Goal: Task Accomplishment & Management: Use online tool/utility

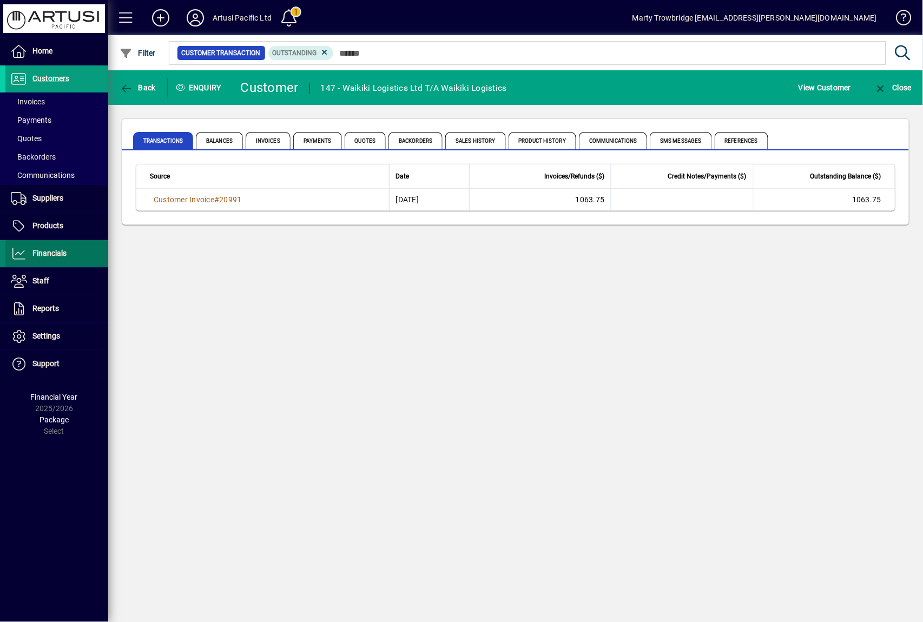
click at [57, 254] on span "Financials" at bounding box center [49, 253] width 34 height 9
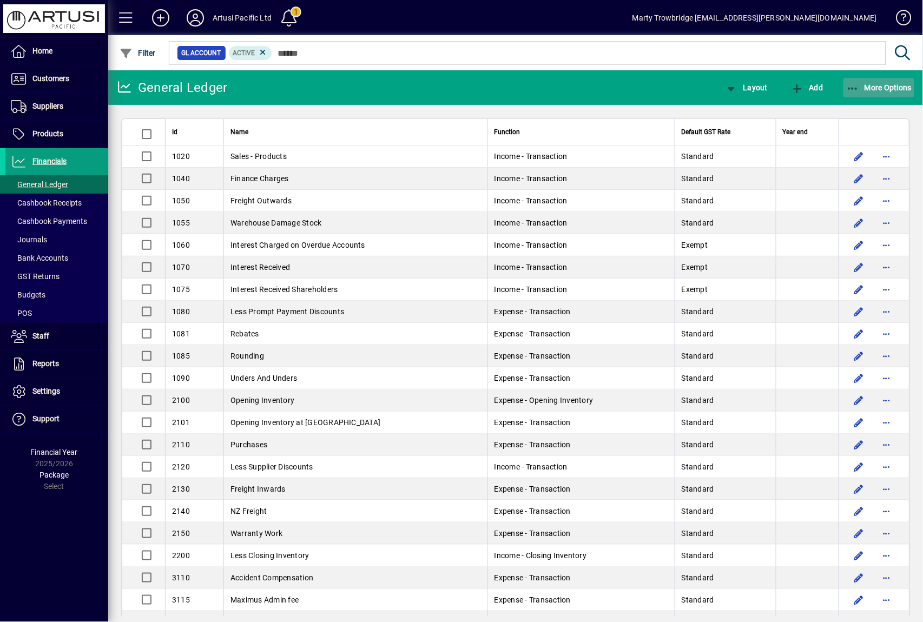
click at [872, 84] on span "More Options" at bounding box center [880, 87] width 66 height 9
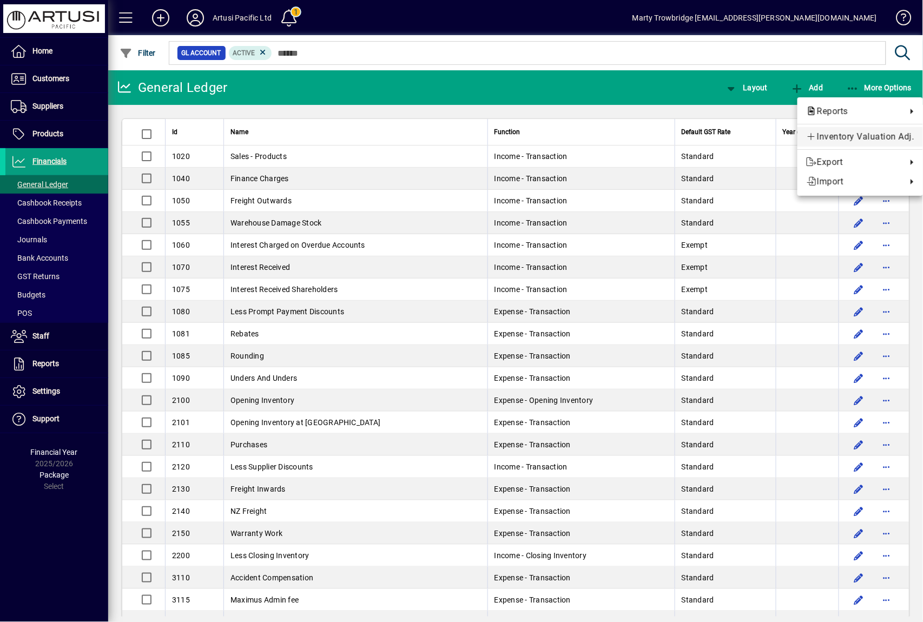
click at [868, 139] on span "Inventory Valuation Adj." at bounding box center [860, 136] width 108 height 13
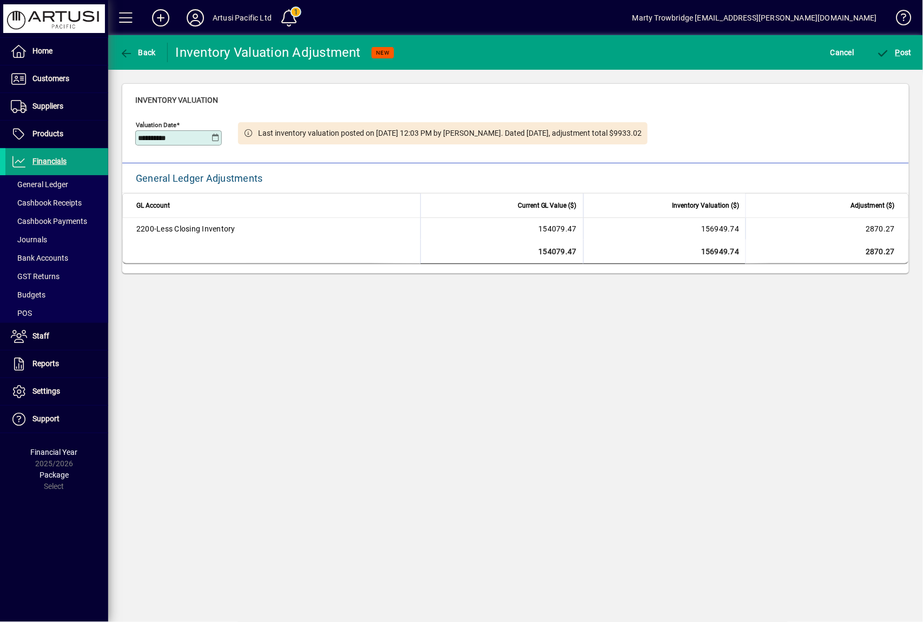
click at [215, 137] on icon at bounding box center [216, 138] width 8 height 9
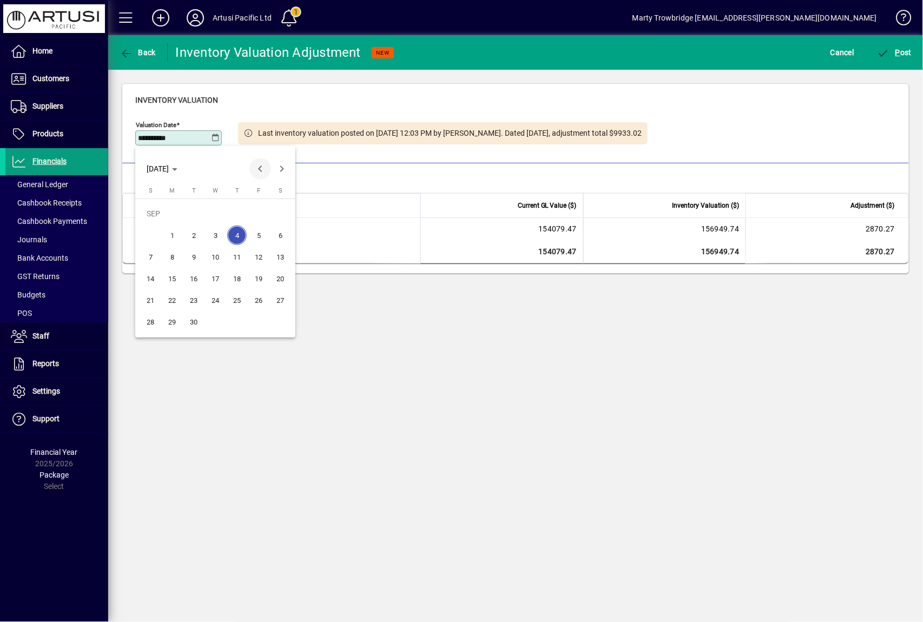
click at [259, 163] on span "Previous month" at bounding box center [261, 169] width 22 height 22
click at [148, 324] on span "31" at bounding box center [150, 321] width 19 height 19
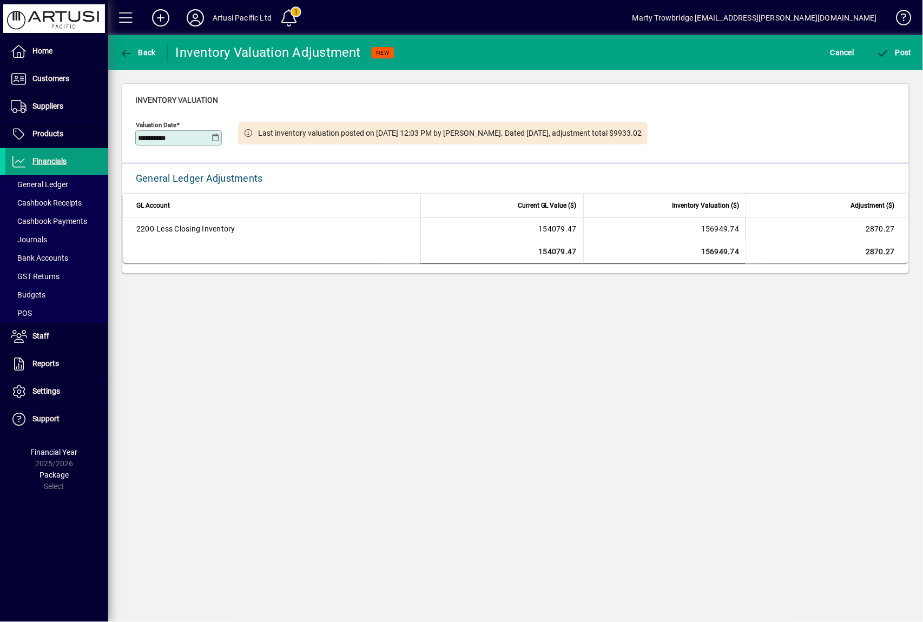
type input "**********"
click at [906, 56] on span "P ost" at bounding box center [894, 52] width 35 height 9
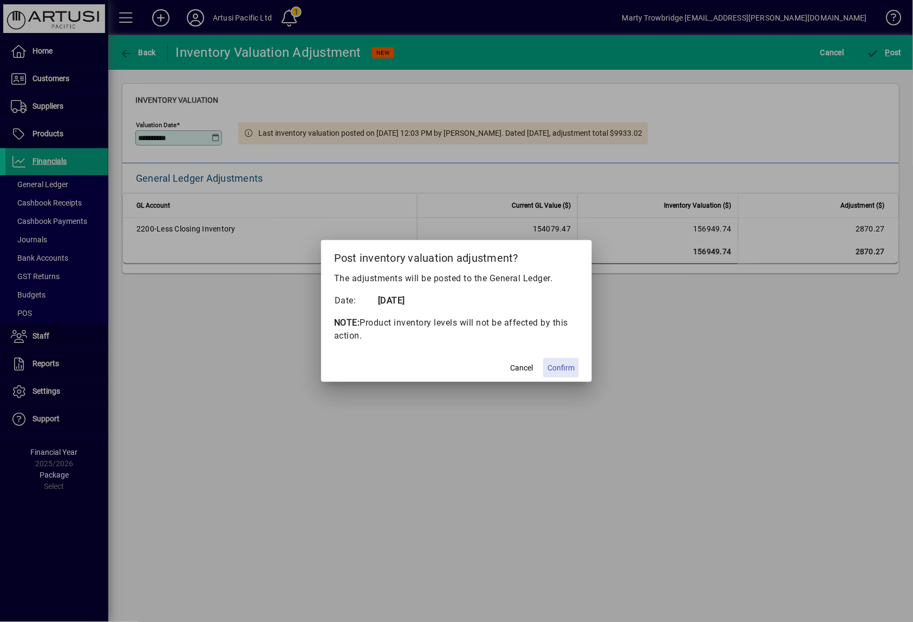
click at [562, 364] on span "Confirm" at bounding box center [560, 368] width 27 height 11
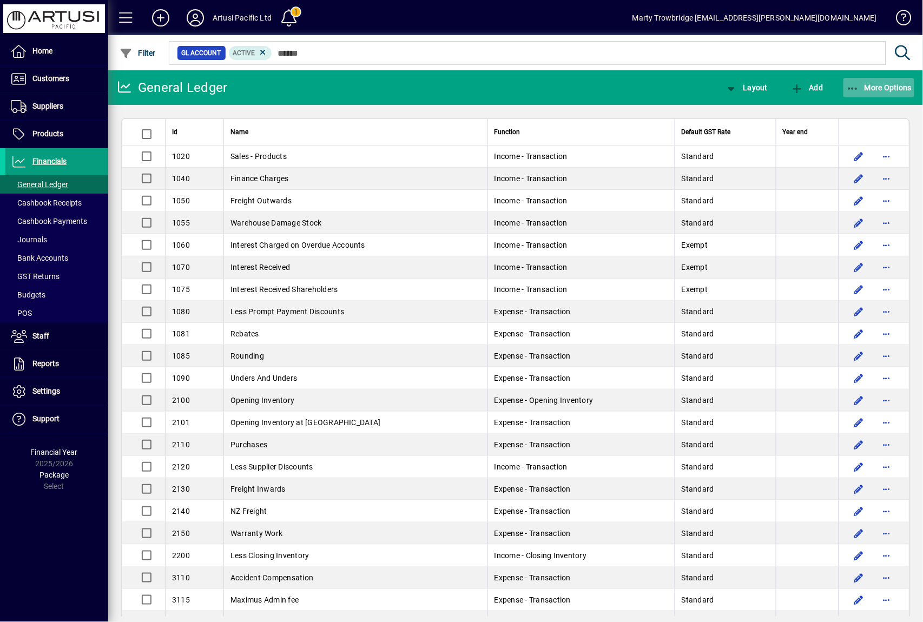
click at [877, 89] on span "More Options" at bounding box center [880, 87] width 66 height 9
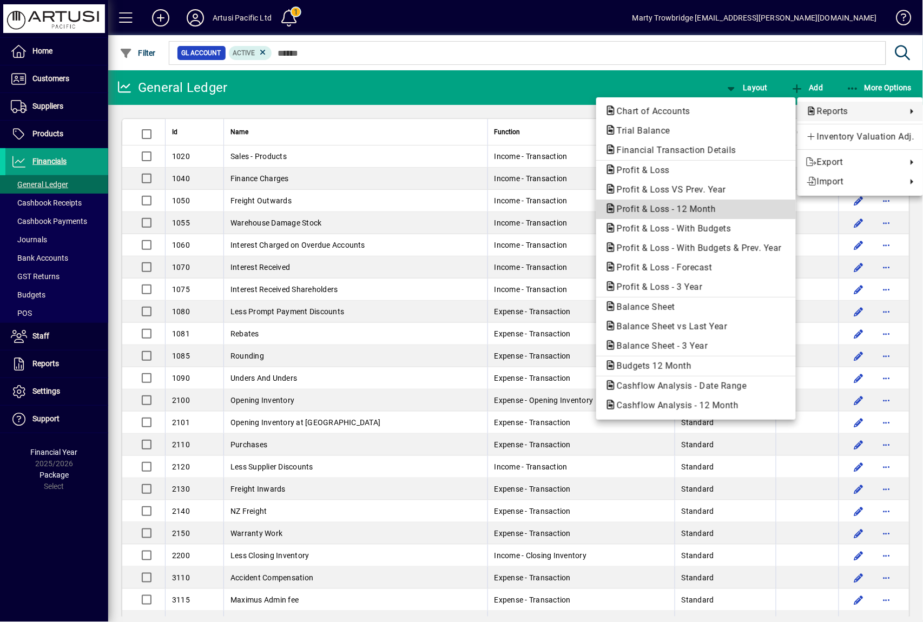
click at [696, 204] on span "Profit & Loss - 12 Month" at bounding box center [696, 209] width 182 height 13
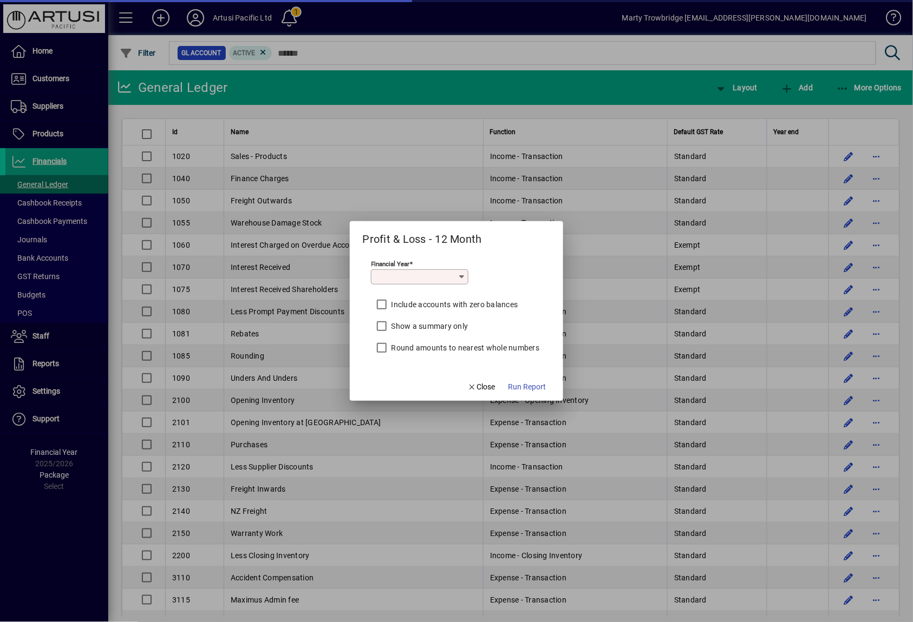
type input "*********"
click at [531, 386] on span "Run Report" at bounding box center [527, 387] width 38 height 11
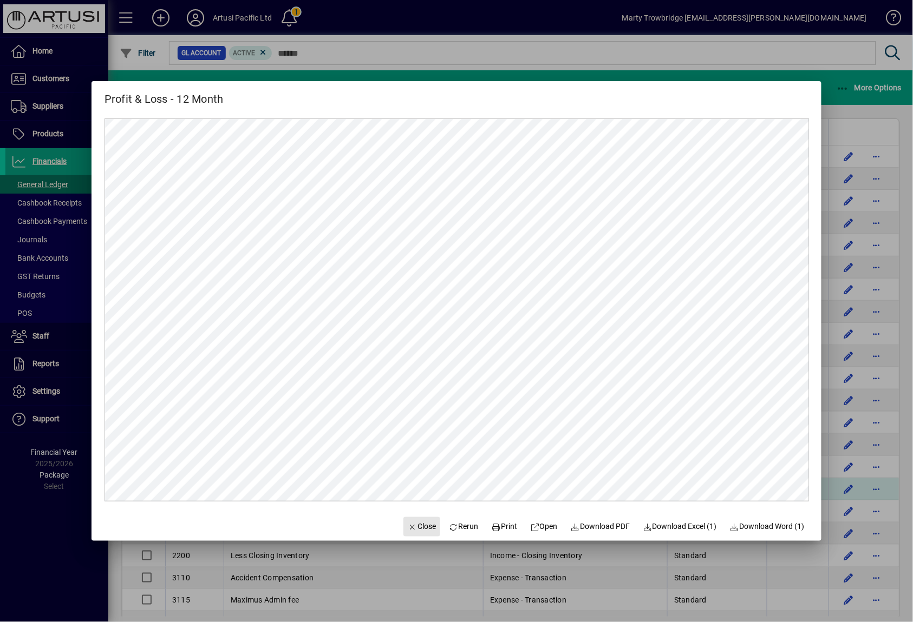
drag, startPoint x: 411, startPoint y: 518, endPoint x: 410, endPoint y: 487, distance: 30.9
click at [412, 518] on span "button" at bounding box center [421, 527] width 37 height 26
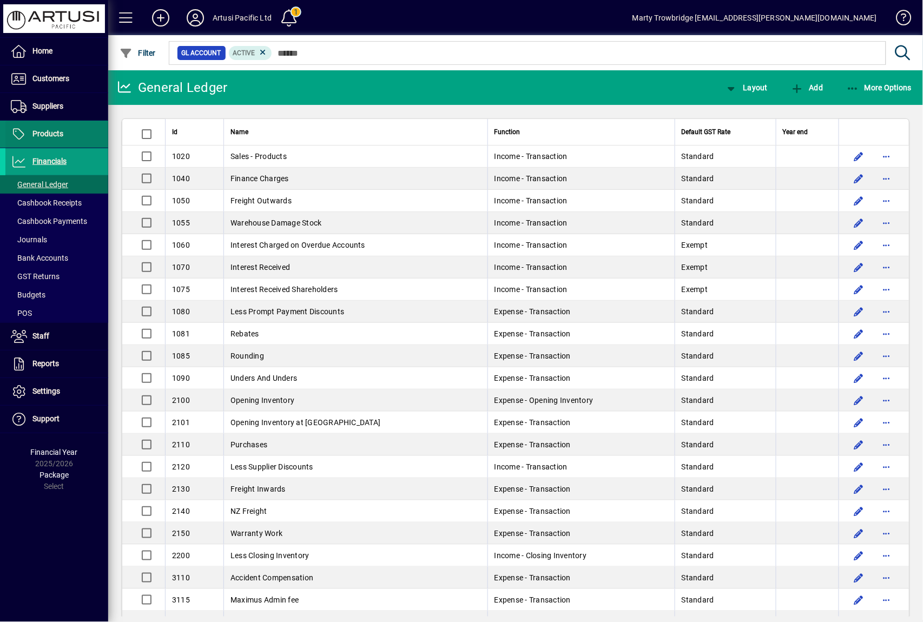
click at [42, 130] on span "Products" at bounding box center [47, 133] width 31 height 9
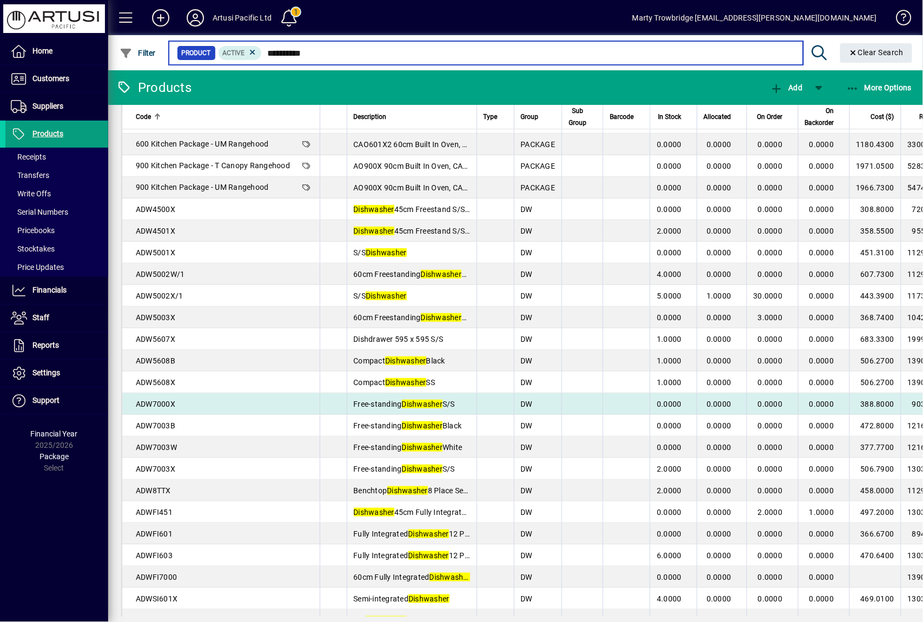
scroll to position [24, 0]
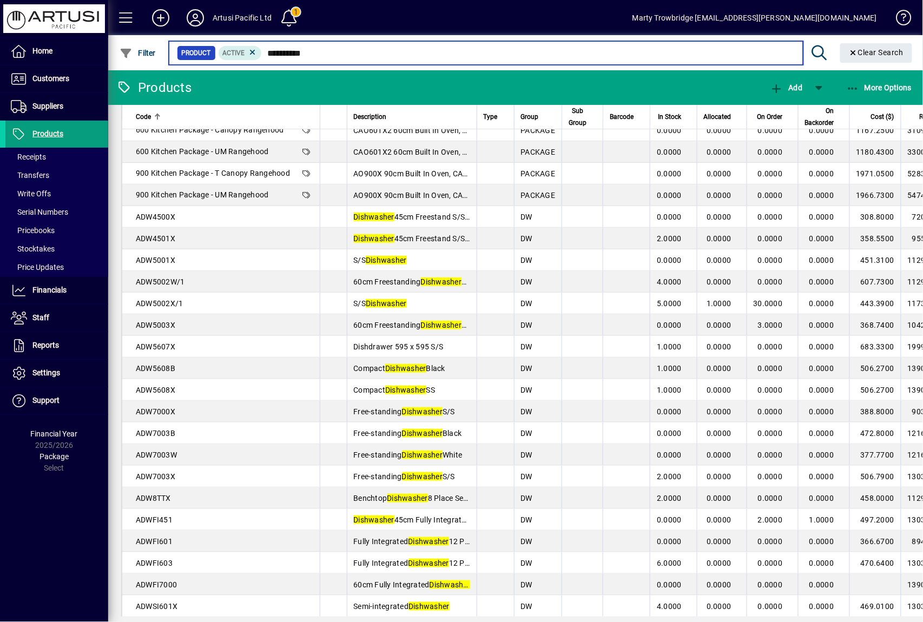
type input "**********"
